Goal: Task Accomplishment & Management: Use online tool/utility

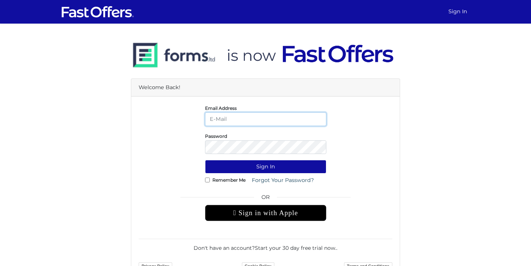
type input "[EMAIL_ADDRESS][DOMAIN_NAME]"
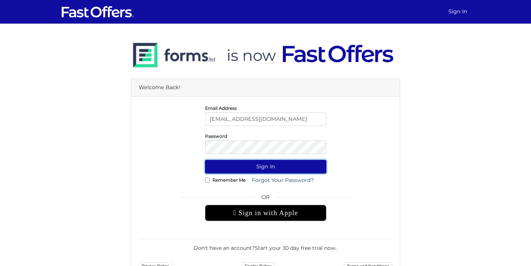
click at [285, 165] on button "Sign In" at bounding box center [265, 167] width 121 height 14
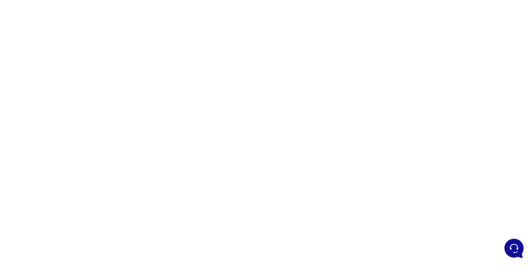
scroll to position [42, 0]
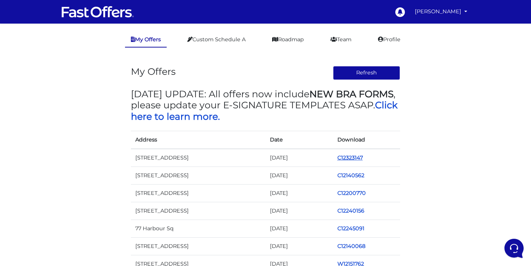
click at [355, 157] on link "C12323147" at bounding box center [350, 158] width 25 height 7
